Goal: Task Accomplishment & Management: Manage account settings

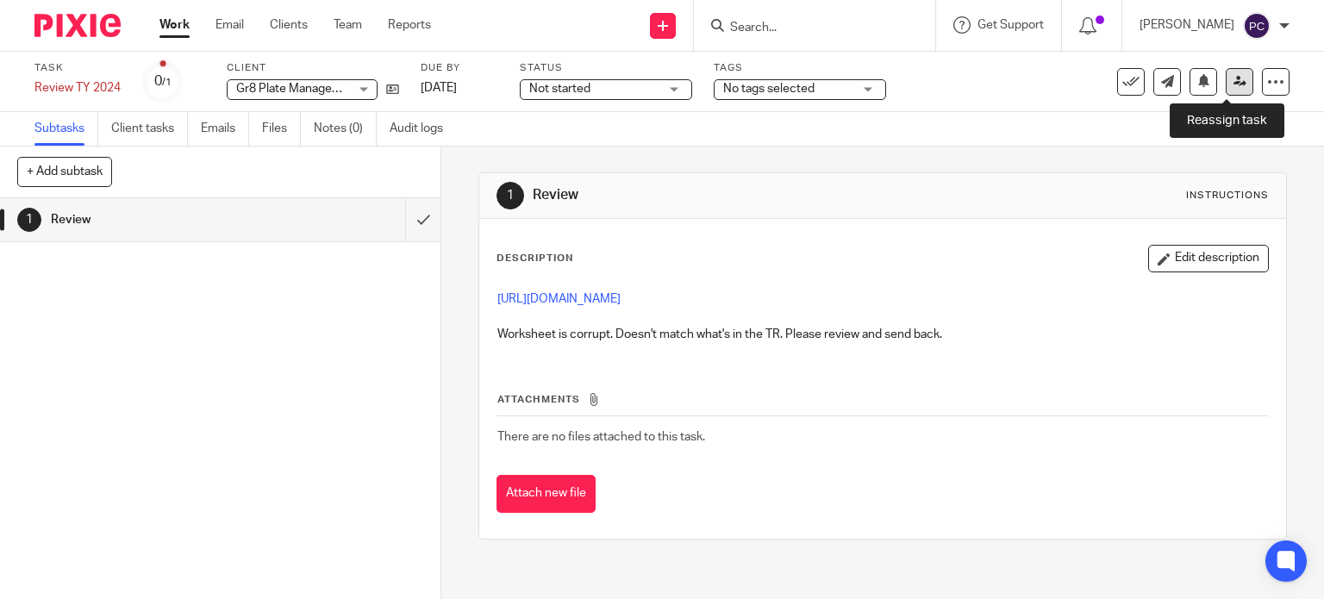
click at [1234, 80] on icon at bounding box center [1240, 81] width 13 height 13
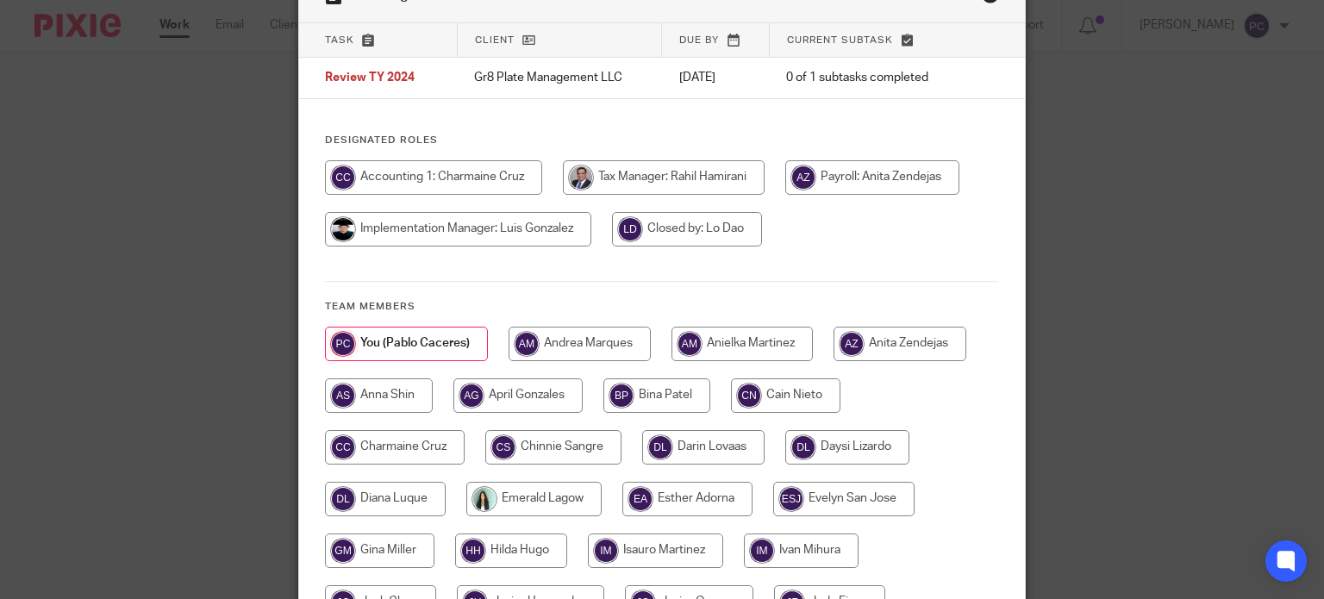
scroll to position [86, 0]
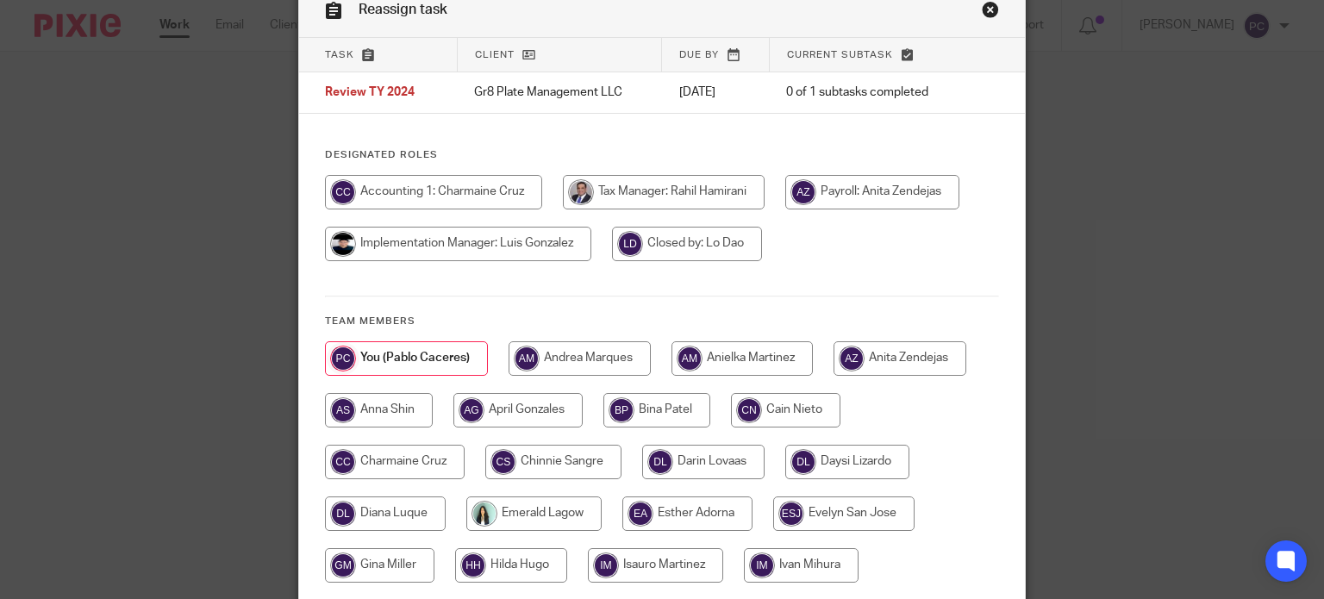
click at [666, 191] on input "radio" at bounding box center [664, 192] width 202 height 34
radio input "true"
click at [622, 191] on input "radio" at bounding box center [666, 192] width 207 height 34
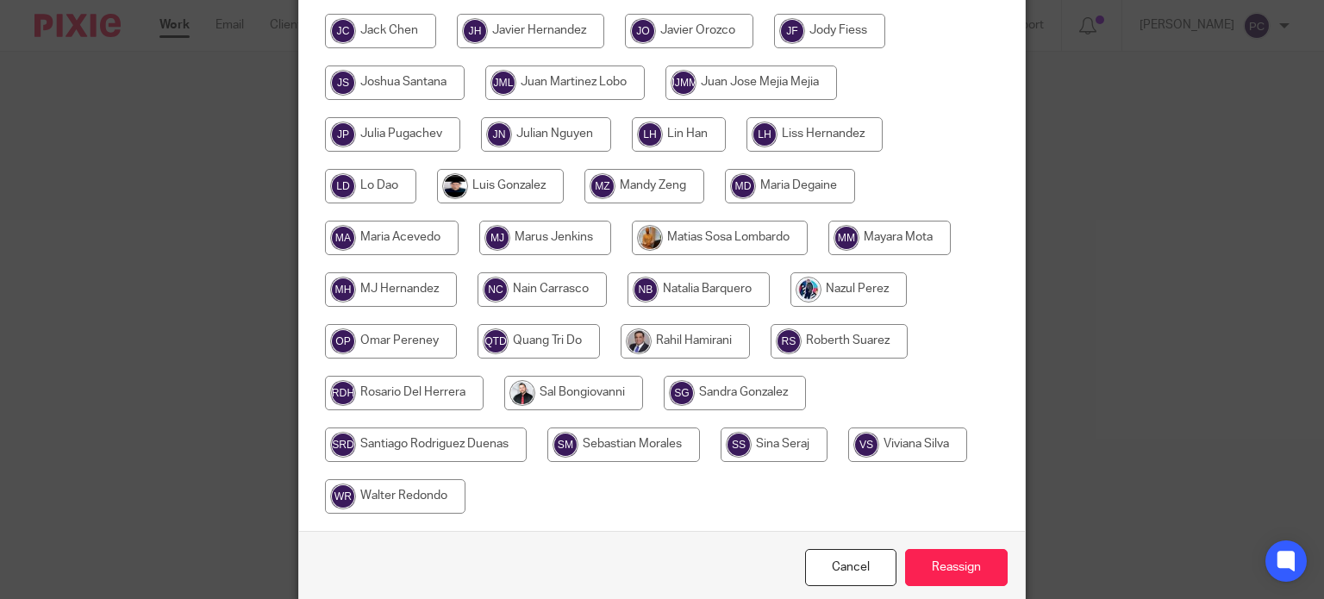
scroll to position [745, 0]
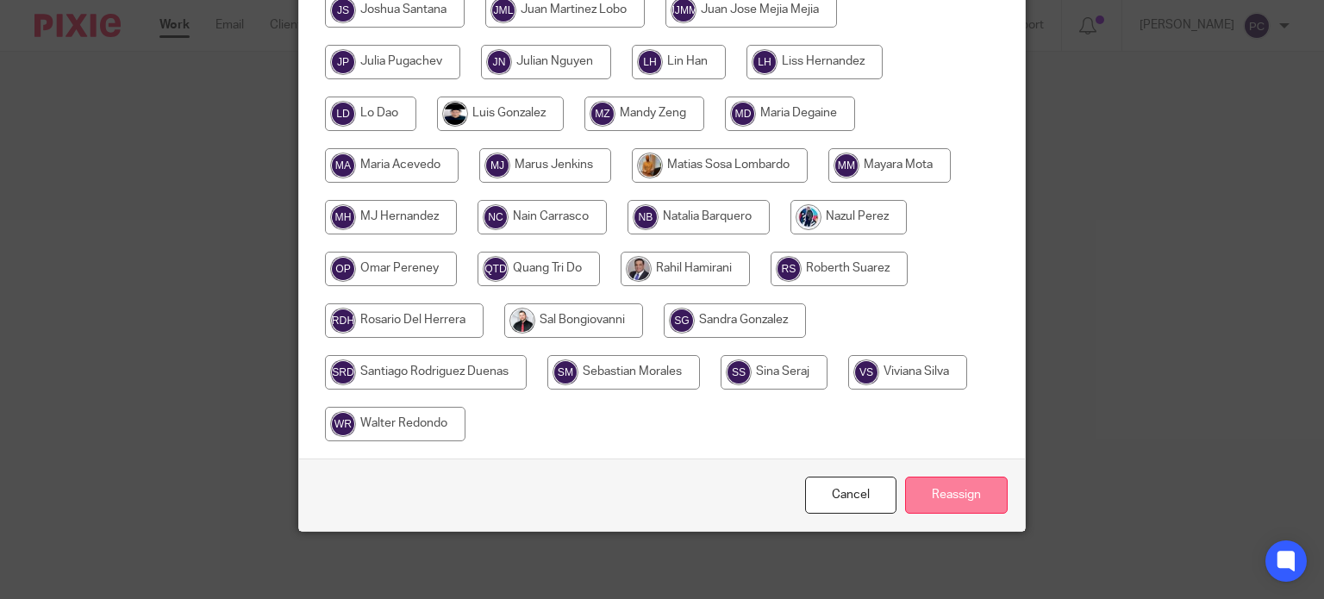
click at [962, 497] on input "Reassign" at bounding box center [956, 495] width 103 height 37
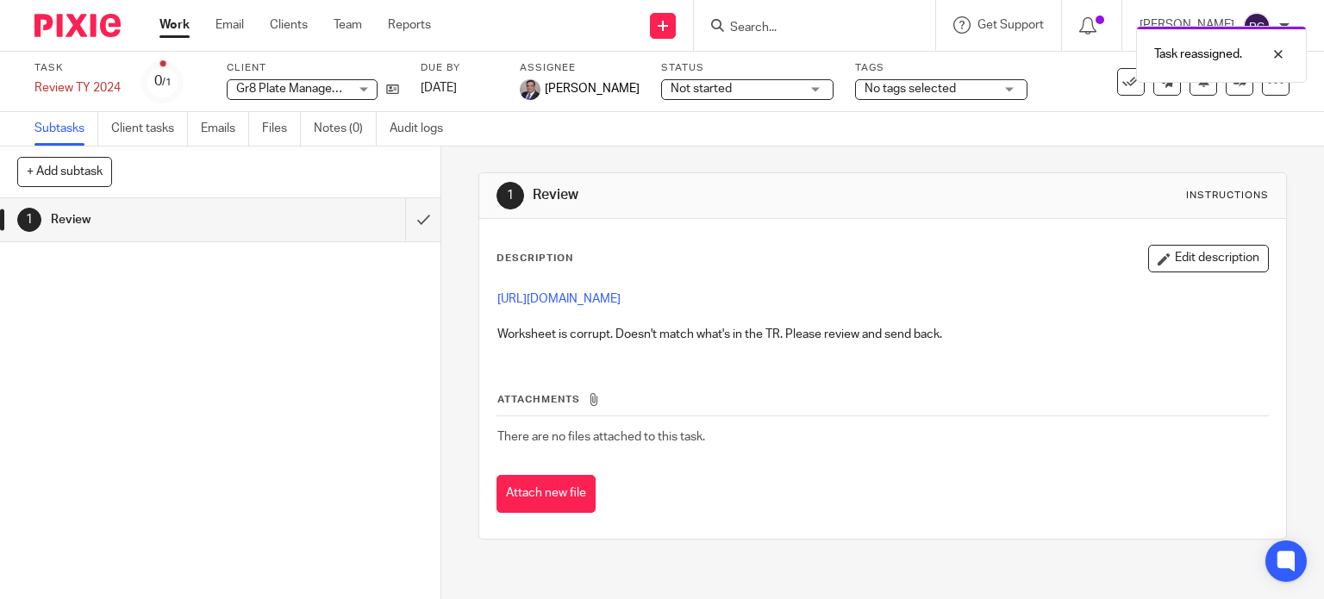
click at [176, 28] on link "Work" at bounding box center [174, 24] width 30 height 17
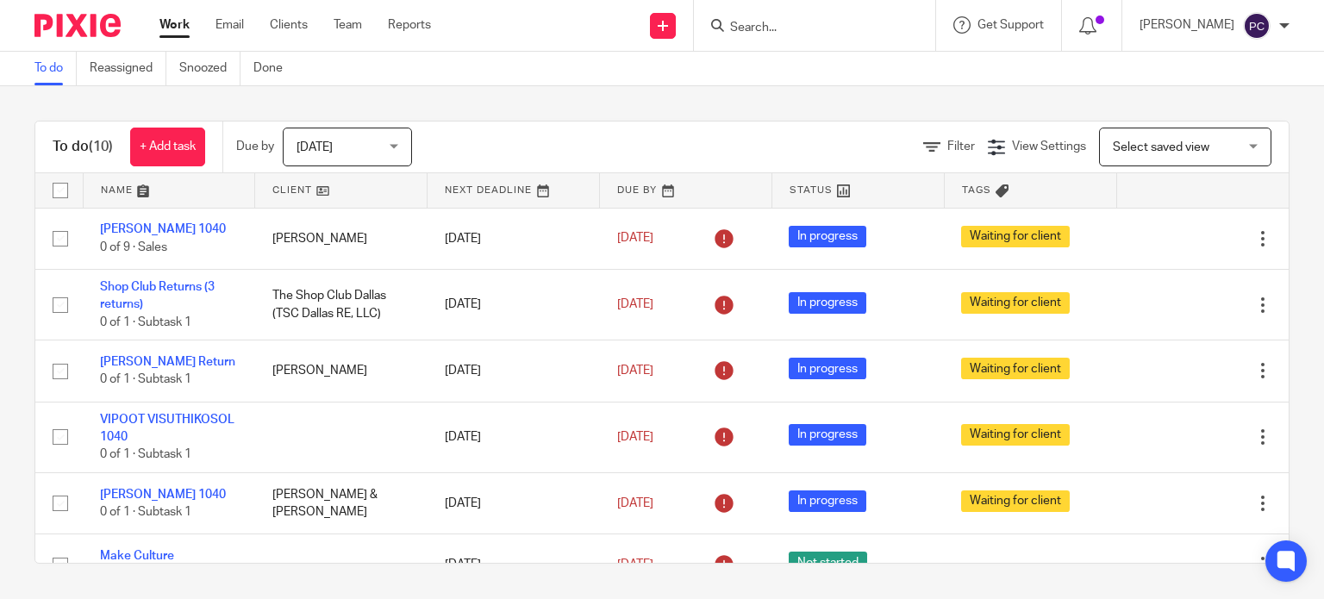
click at [391, 151] on div "Today Today" at bounding box center [347, 147] width 129 height 39
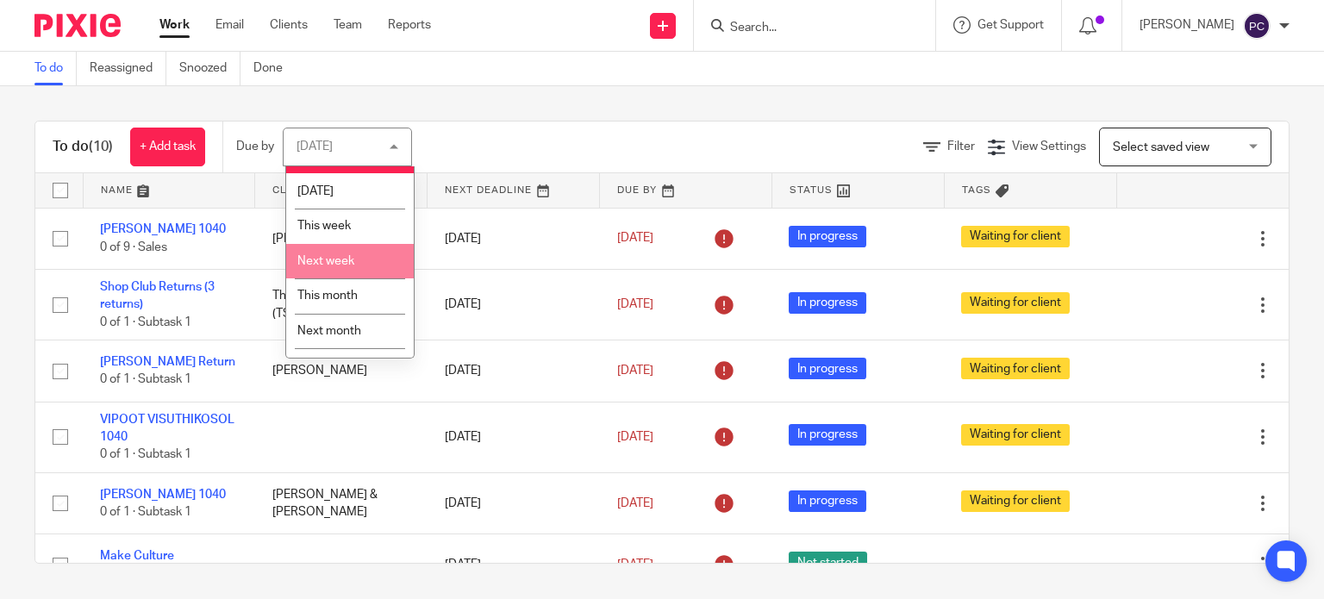
scroll to position [55, 0]
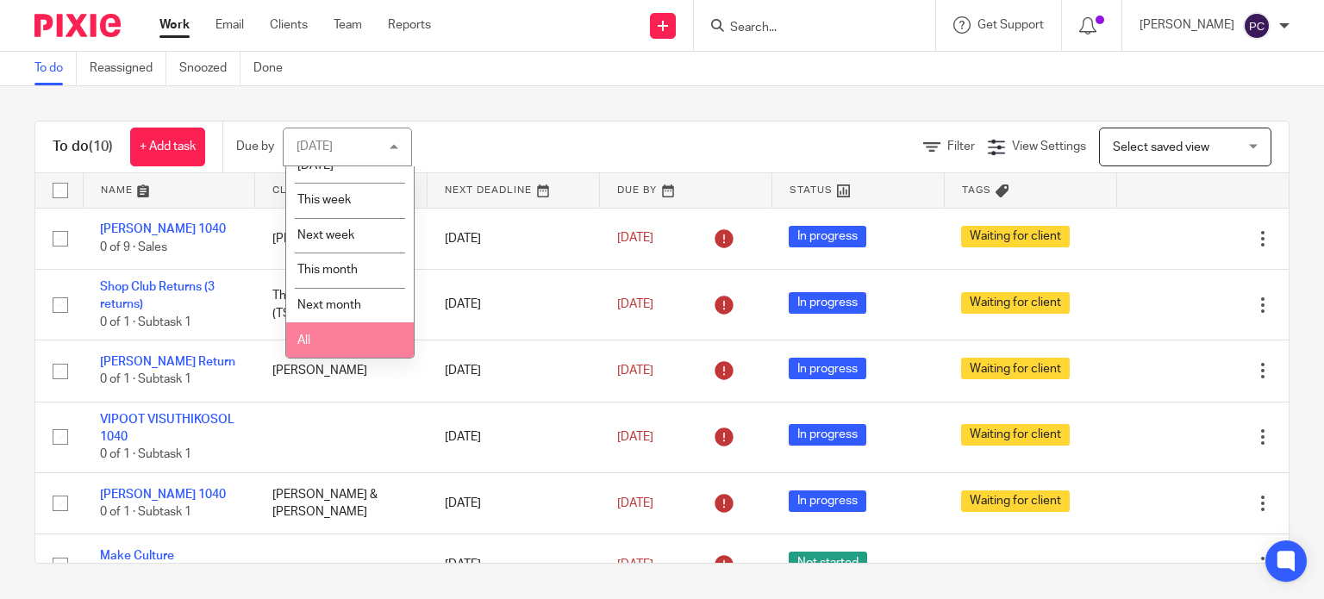
click at [333, 347] on li "All" at bounding box center [350, 339] width 128 height 35
